Goal: Information Seeking & Learning: Learn about a topic

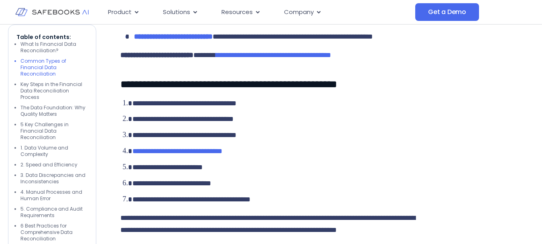
scroll to position [822, 0]
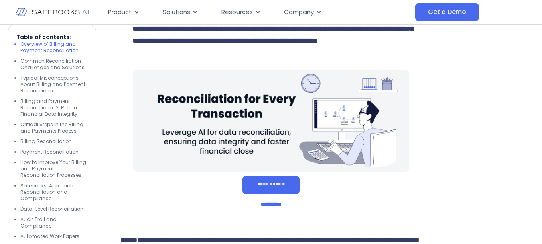
scroll to position [743, 0]
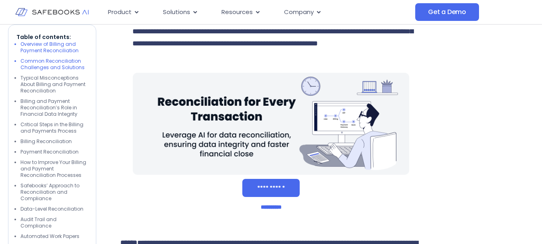
click at [51, 60] on li "Common Reconciliation Challenges and Solutions" at bounding box center [53, 64] width 67 height 13
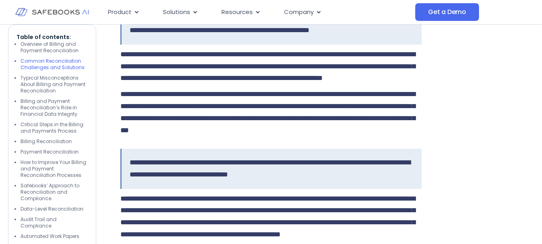
scroll to position [1243, 0]
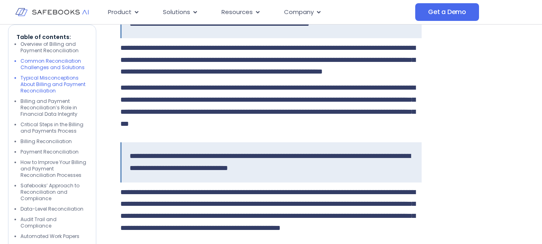
click at [61, 83] on li "Typical Misconceptions About Billing and Payment Reconciliation" at bounding box center [53, 84] width 67 height 19
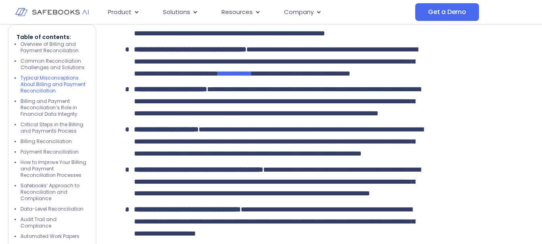
scroll to position [1784, 0]
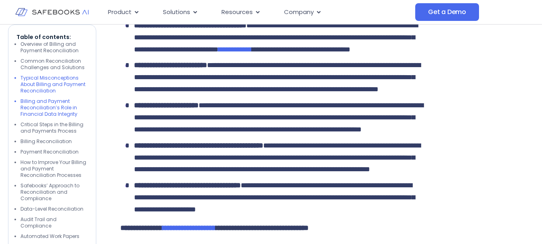
click at [67, 109] on li "Billing and Payment Reconciliation’s Role in Financial Data Integrity" at bounding box center [53, 107] width 67 height 19
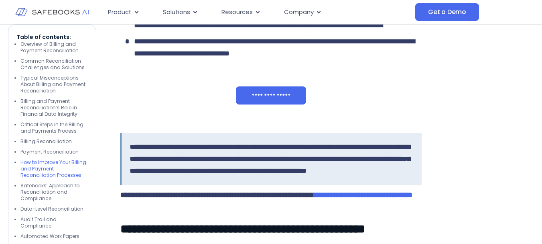
scroll to position [3569, 0]
